Goal: Transaction & Acquisition: Purchase product/service

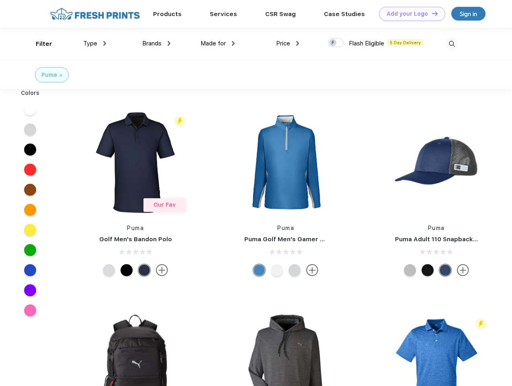
click at [409, 14] on link "Add your Logo Design Tool" at bounding box center [412, 14] width 66 height 14
click at [0, 0] on div "Design Tool" at bounding box center [0, 0] width 0 height 0
click at [431, 13] on link "Add your Logo Design Tool" at bounding box center [412, 14] width 66 height 14
click at [39, 44] on div "Filter" at bounding box center [44, 43] width 16 height 9
click at [95, 43] on span "Type" at bounding box center [90, 43] width 14 height 7
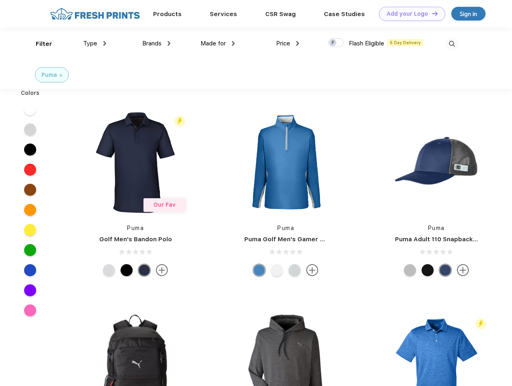
click at [156, 43] on span "Brands" at bounding box center [151, 43] width 19 height 7
click at [218, 43] on span "Made for" at bounding box center [212, 43] width 25 height 7
click at [288, 43] on span "Price" at bounding box center [283, 43] width 14 height 7
click at [336, 43] on div at bounding box center [336, 42] width 16 height 9
click at [333, 43] on input "checkbox" at bounding box center [330, 40] width 5 height 5
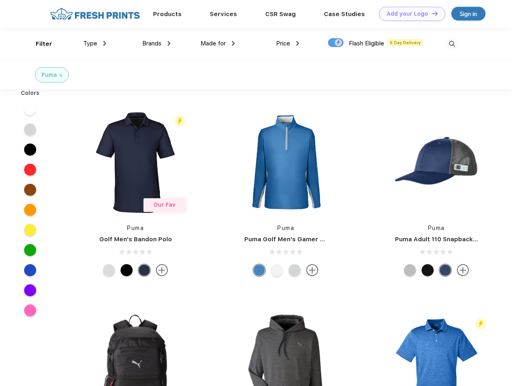
click at [451, 44] on img at bounding box center [451, 43] width 13 height 13
